Goal: Task Accomplishment & Management: Manage account settings

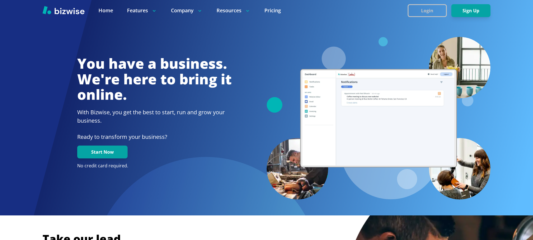
click at [433, 10] on button "Login" at bounding box center [427, 10] width 39 height 13
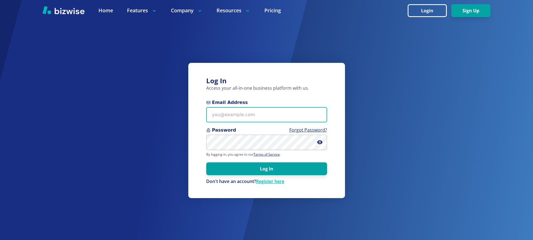
click at [272, 114] on input "Email Address" at bounding box center [266, 114] width 121 height 15
paste input "[EMAIL_ADDRESS][DOMAIN_NAME]"
type input "[EMAIL_ADDRESS][DOMAIN_NAME]"
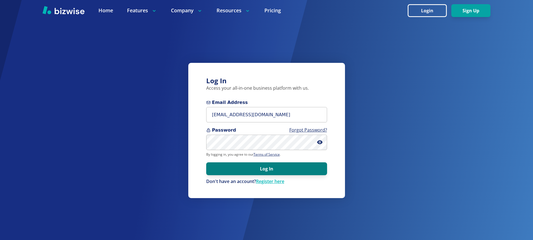
click at [268, 174] on button "Log In" at bounding box center [266, 169] width 121 height 13
